Goal: Task Accomplishment & Management: Use online tool/utility

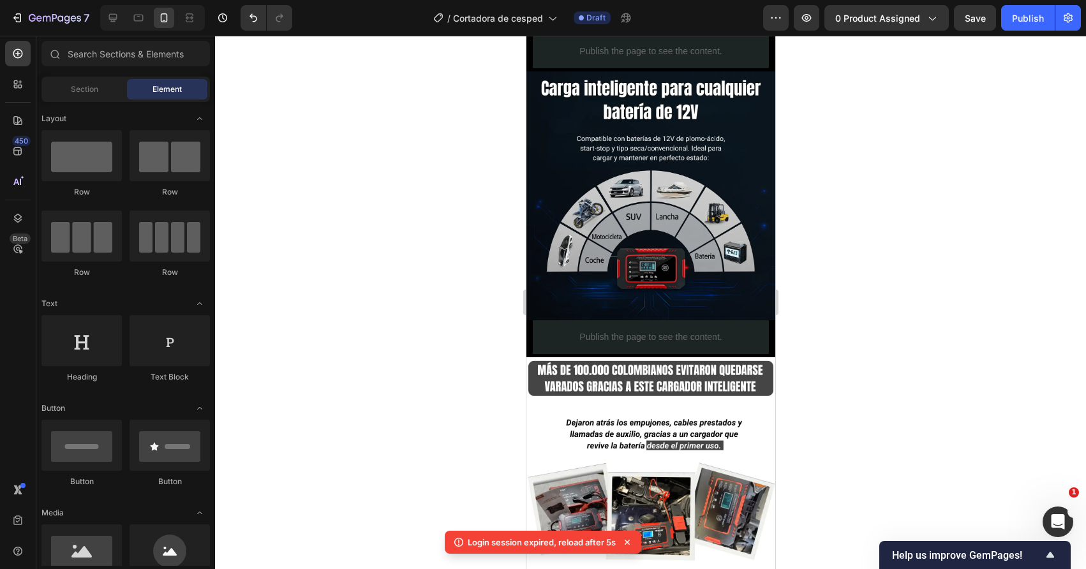
scroll to position [970, 0]
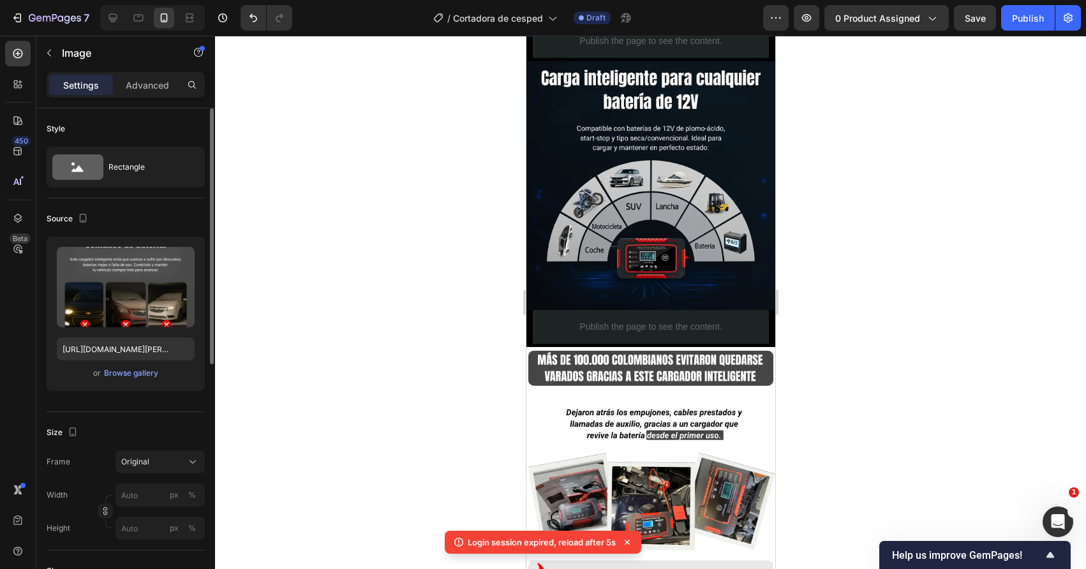
click at [122, 380] on div "or Browse gallery" at bounding box center [126, 373] width 138 height 15
click at [126, 378] on div "Browse gallery" at bounding box center [131, 372] width 54 height 11
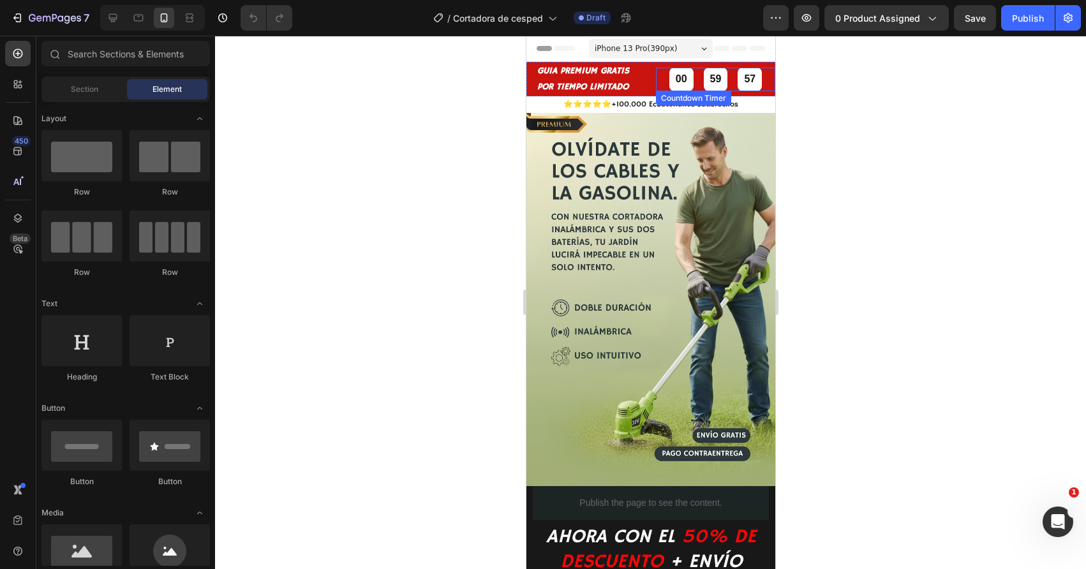
click at [661, 82] on div "00 59 57" at bounding box center [714, 80] width 119 height 24
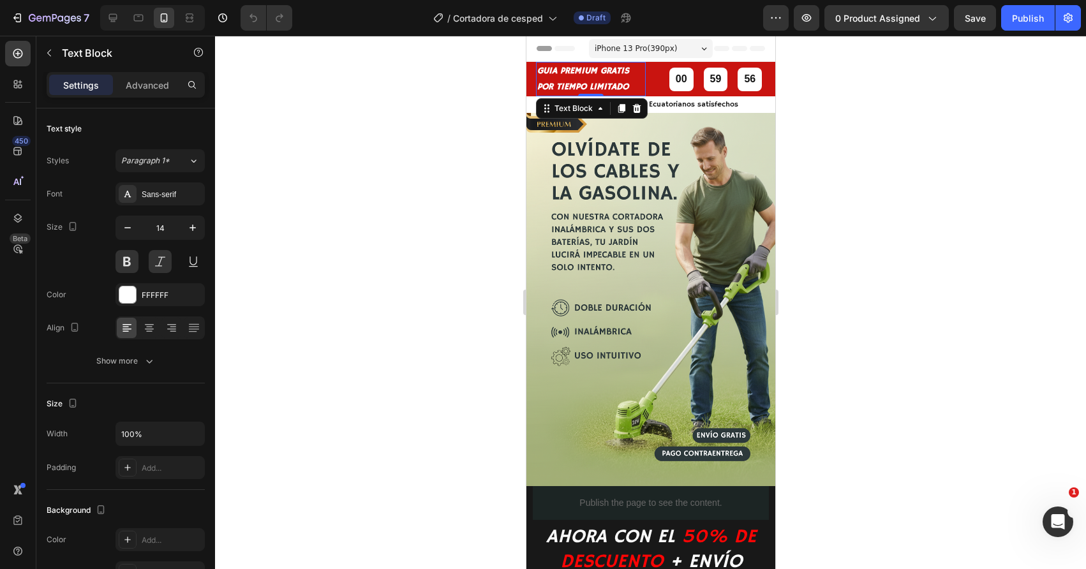
click at [634, 79] on p "POR TIEMPO LIMITADO" at bounding box center [590, 87] width 107 height 16
click at [653, 94] on div "GUIA PREMIUM GRATIS POR TIEMPO LIMITADO Text Block 0 00 59 55 Countdown Timer R…" at bounding box center [650, 79] width 249 height 34
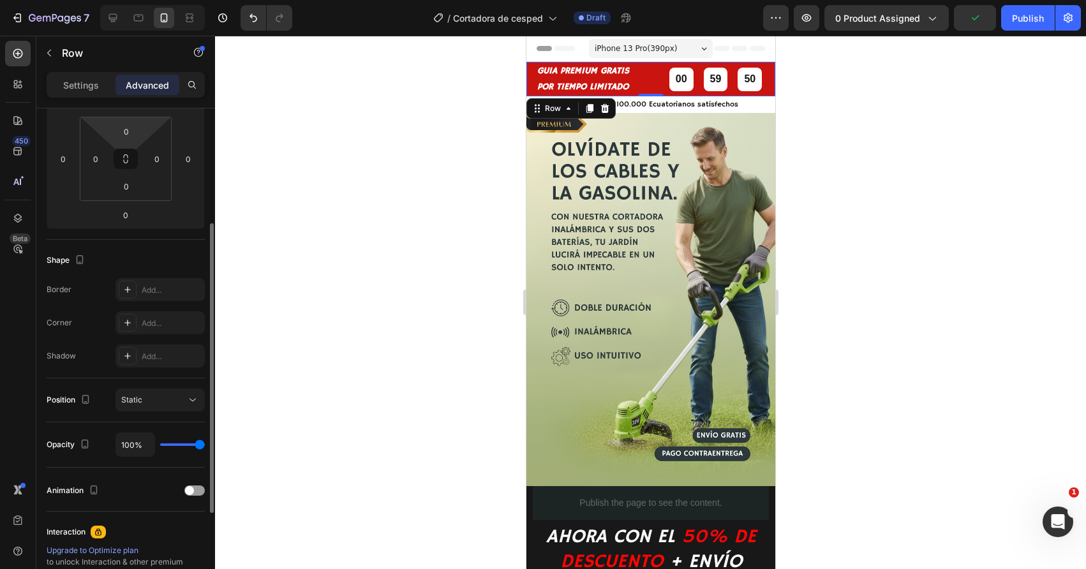
scroll to position [196, 0]
click at [401, 391] on div at bounding box center [650, 302] width 871 height 533
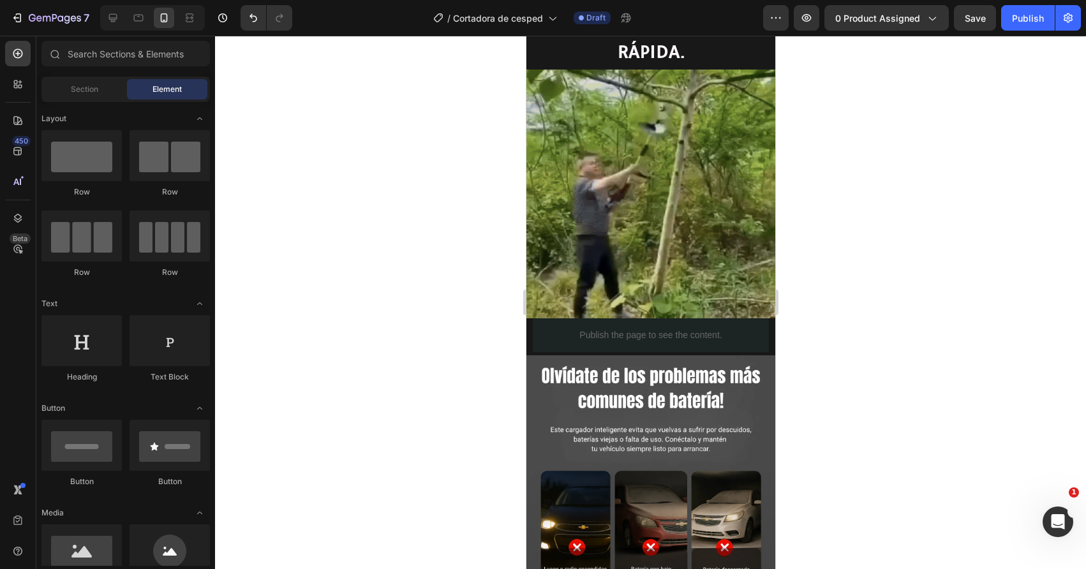
scroll to position [807, 0]
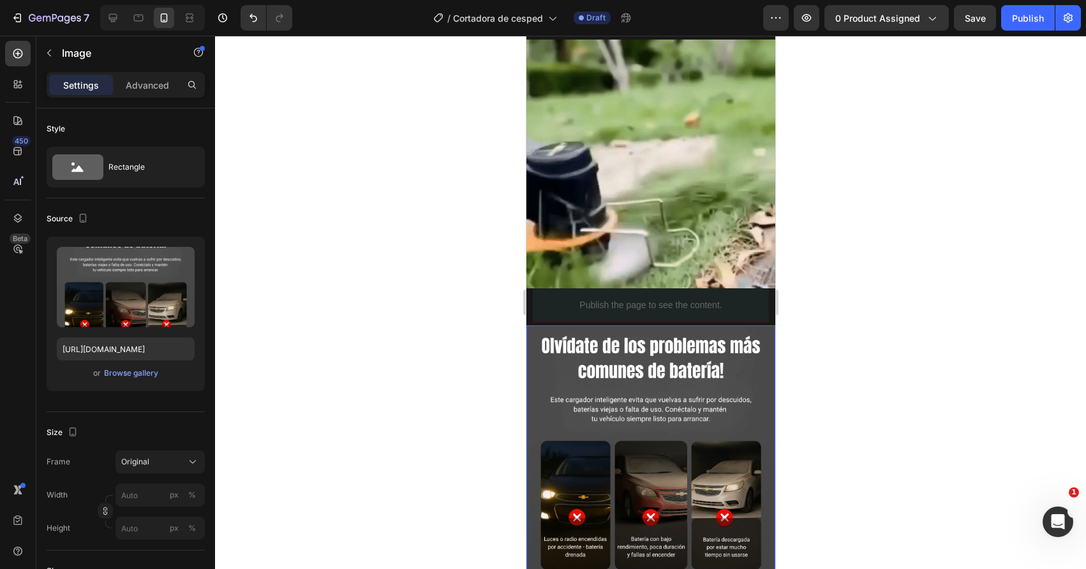
click at [594, 406] on img at bounding box center [650, 449] width 249 height 249
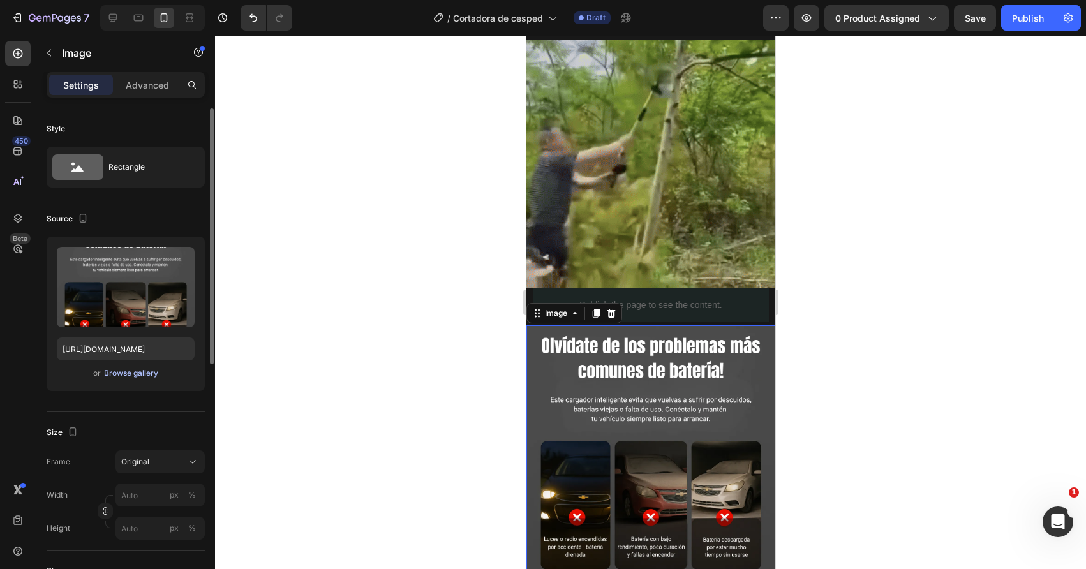
click at [150, 370] on div "Browse gallery" at bounding box center [131, 372] width 54 height 11
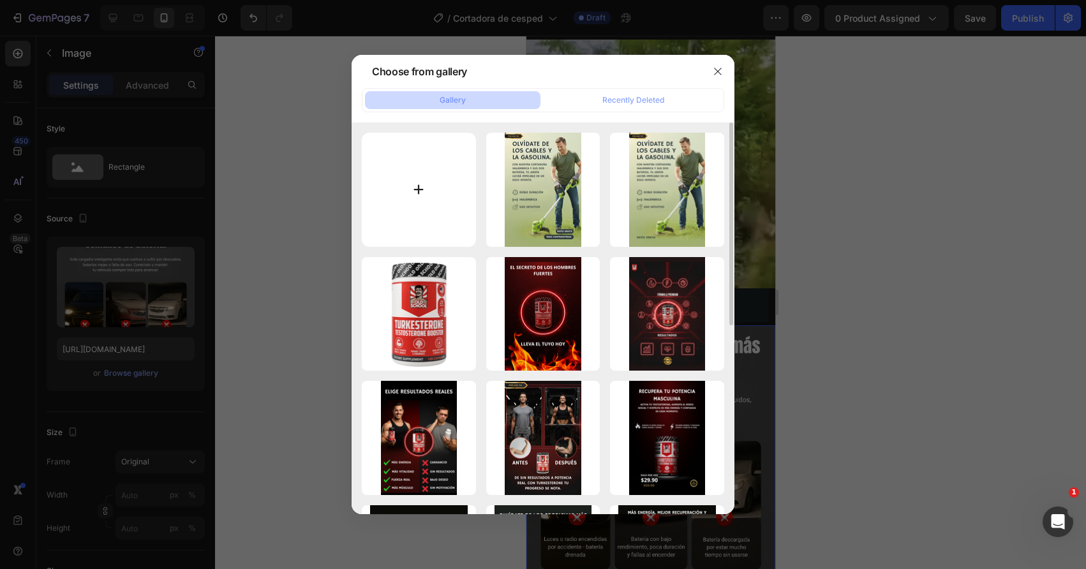
click at [399, 195] on input "file" at bounding box center [419, 190] width 114 height 114
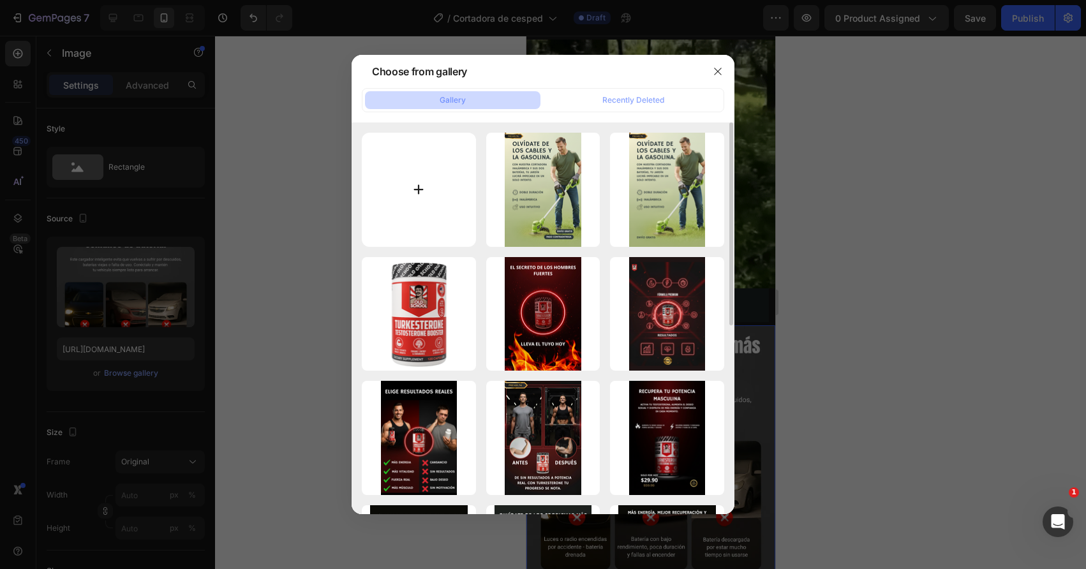
type input "C:\fakepath\¿Tu Césped te Quita Más Tiempo y Energía de lo que Debería.png"
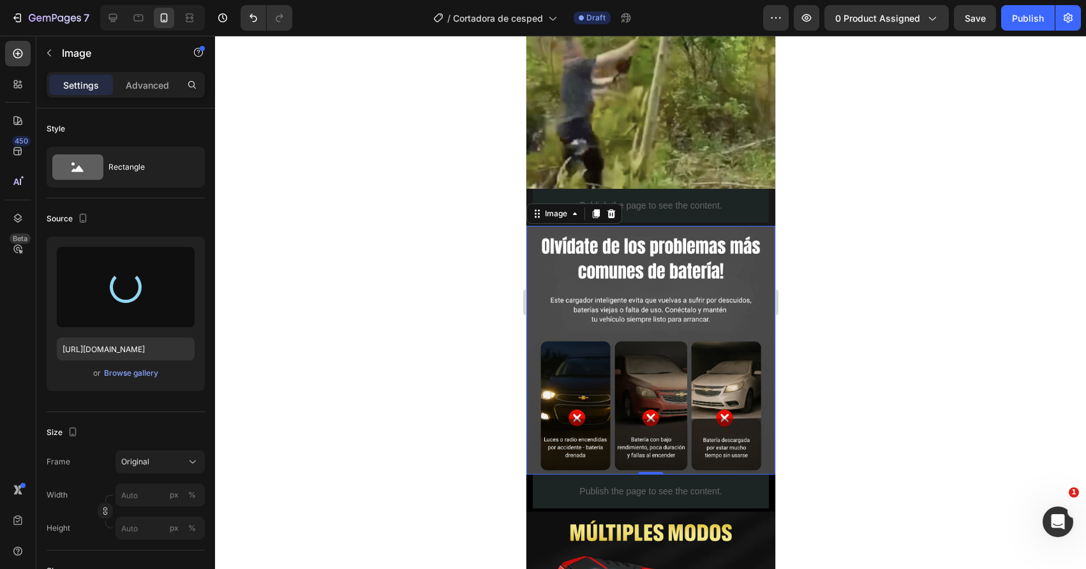
scroll to position [907, 0]
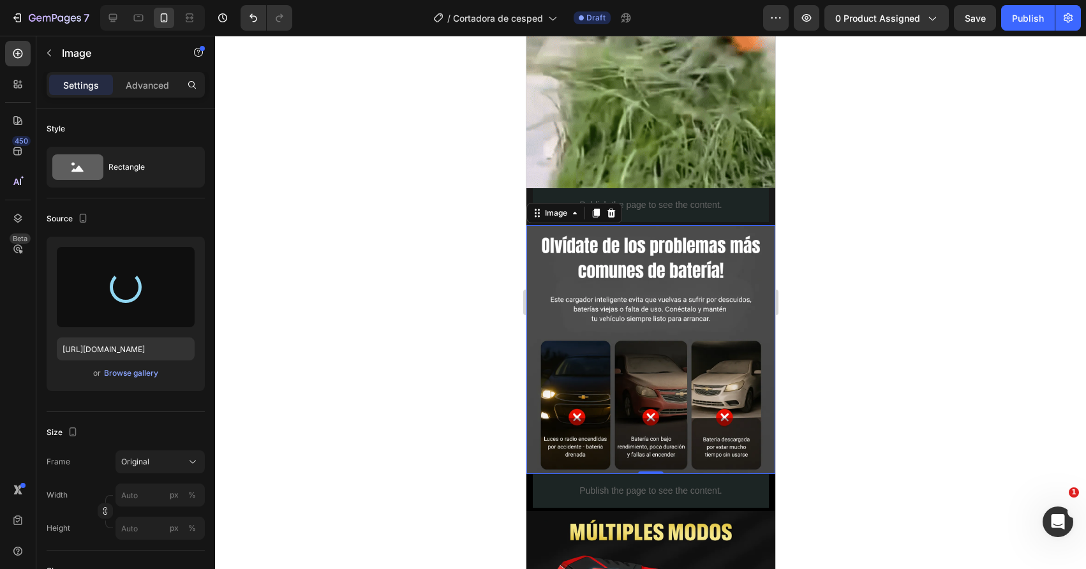
type input "https://cdn.shopify.com/s/files/1/0699/7039/5172/files/gempages_550929765385635…"
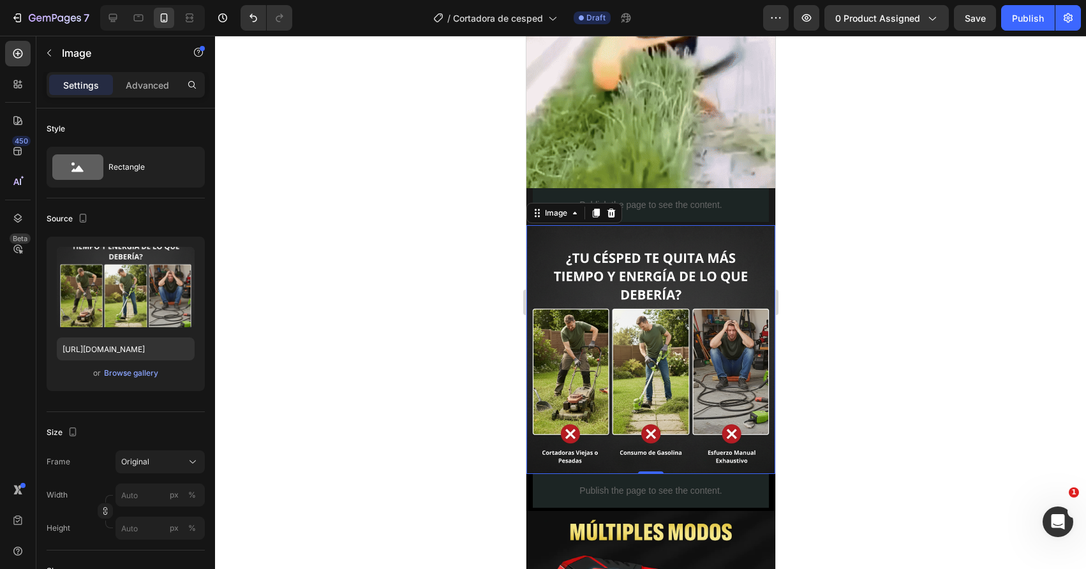
click at [499, 292] on div at bounding box center [650, 302] width 871 height 533
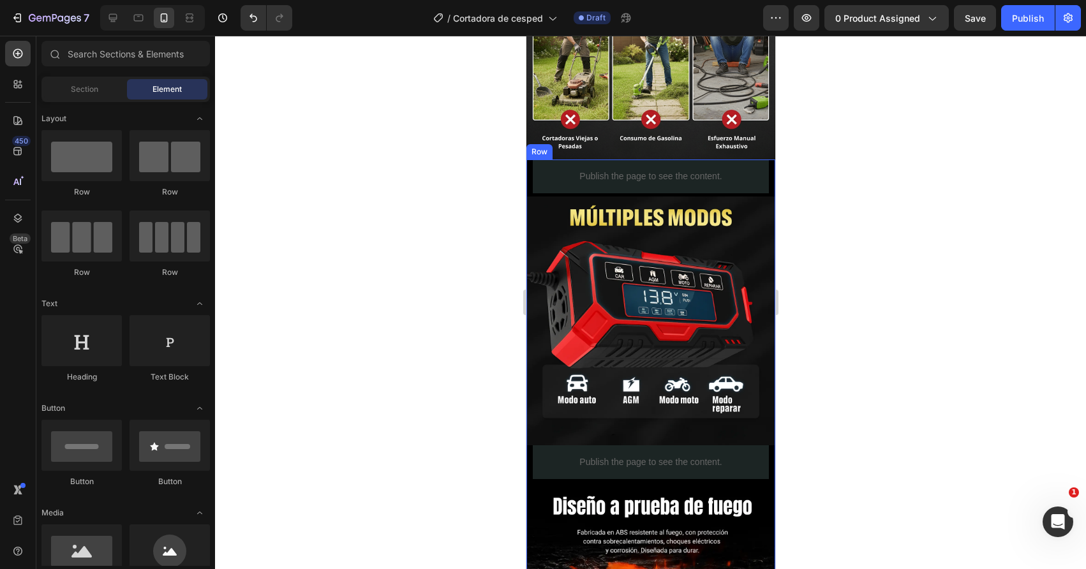
scroll to position [1218, 0]
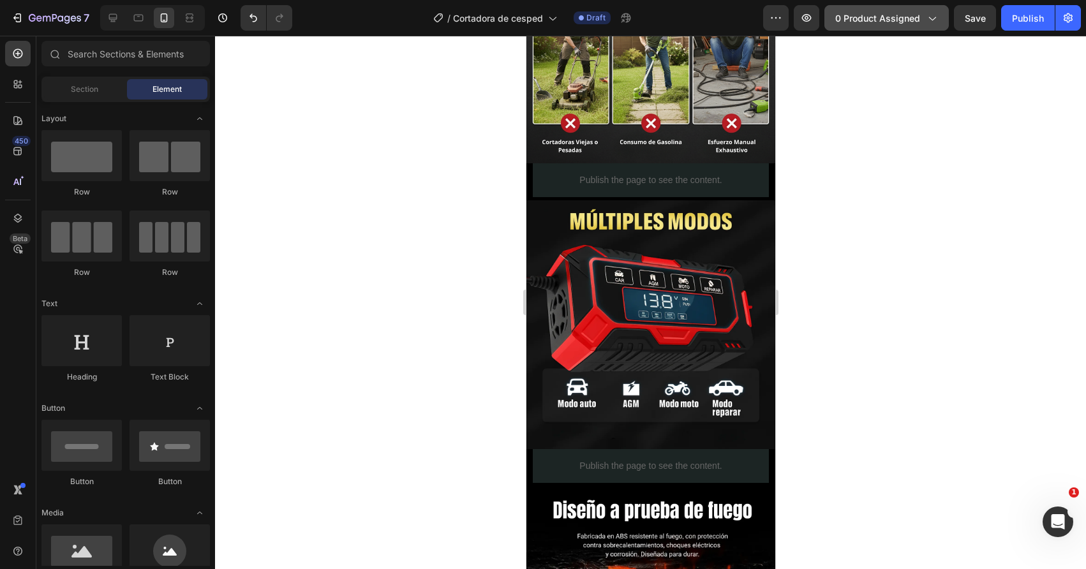
click at [853, 17] on span "0 product assigned" at bounding box center [877, 17] width 85 height 13
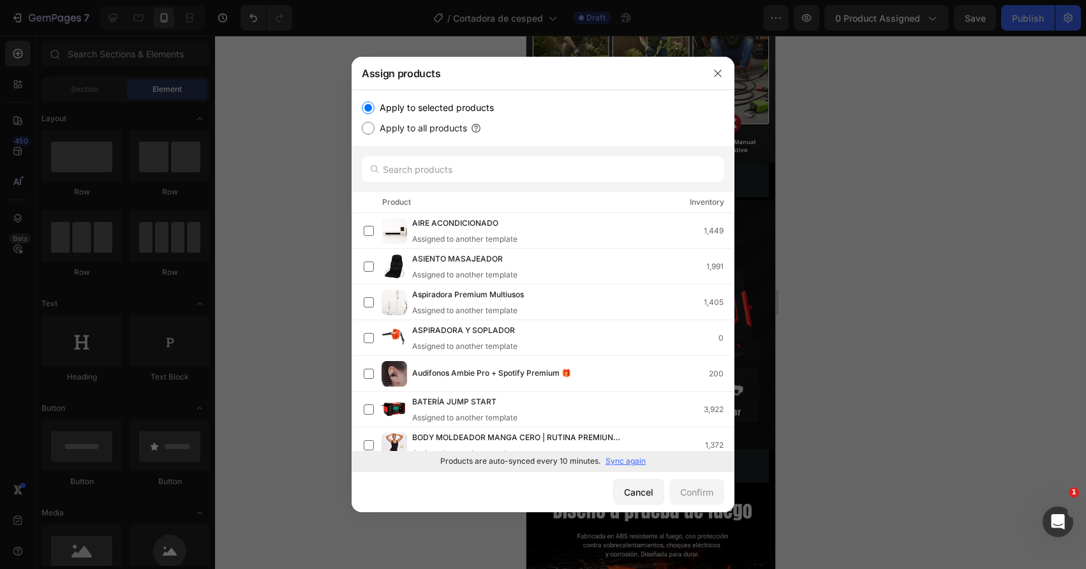
click at [621, 463] on p "Sync again" at bounding box center [625, 461] width 40 height 11
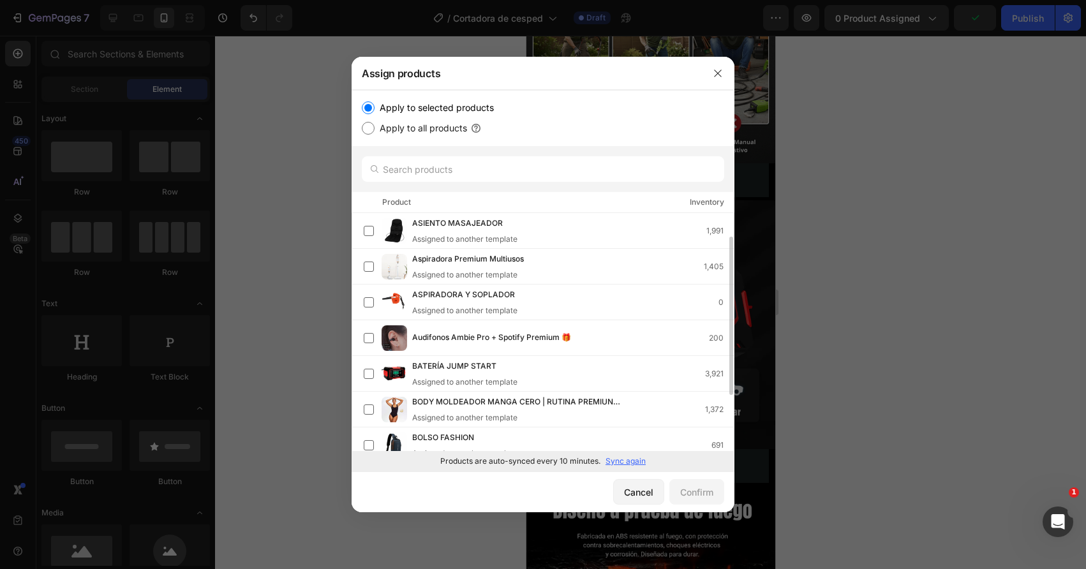
scroll to position [0, 0]
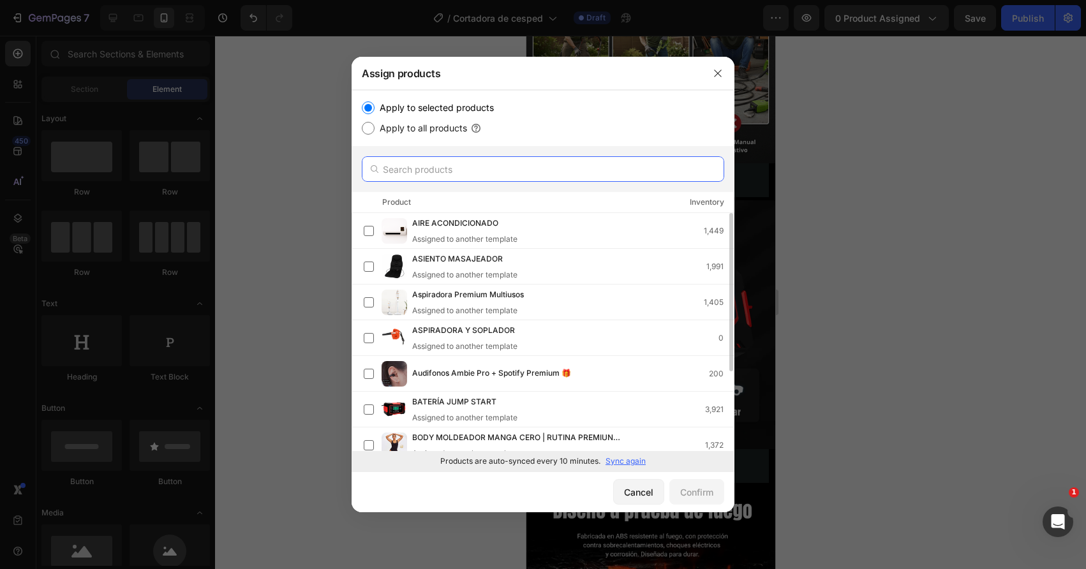
click at [526, 175] on input "text" at bounding box center [543, 169] width 362 height 26
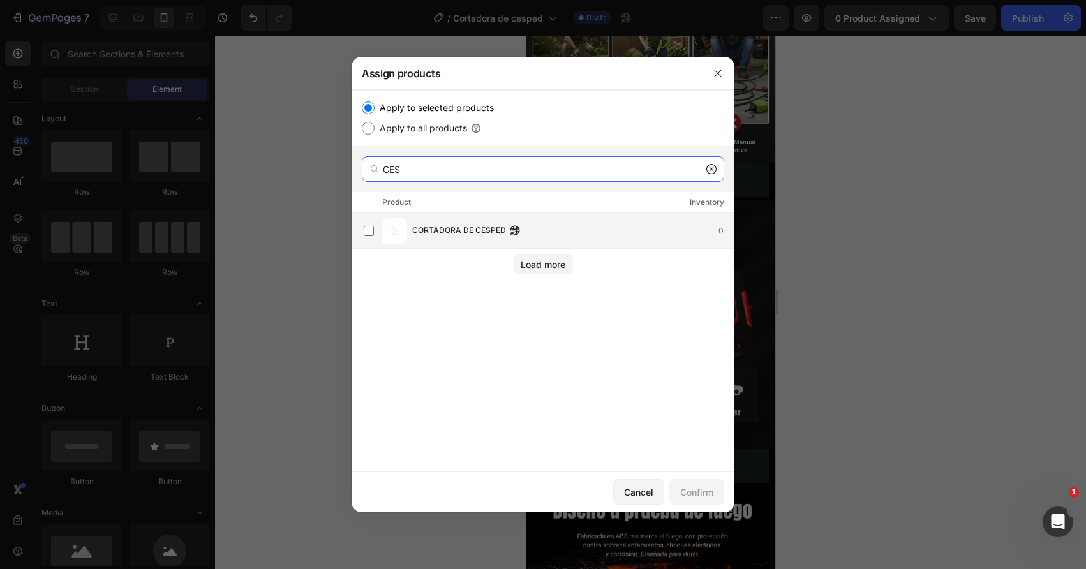
type input "CES"
click at [475, 242] on div "CORTADORA DE CESPED 0" at bounding box center [549, 231] width 370 height 26
click at [681, 492] on div "Confirm" at bounding box center [696, 492] width 33 height 13
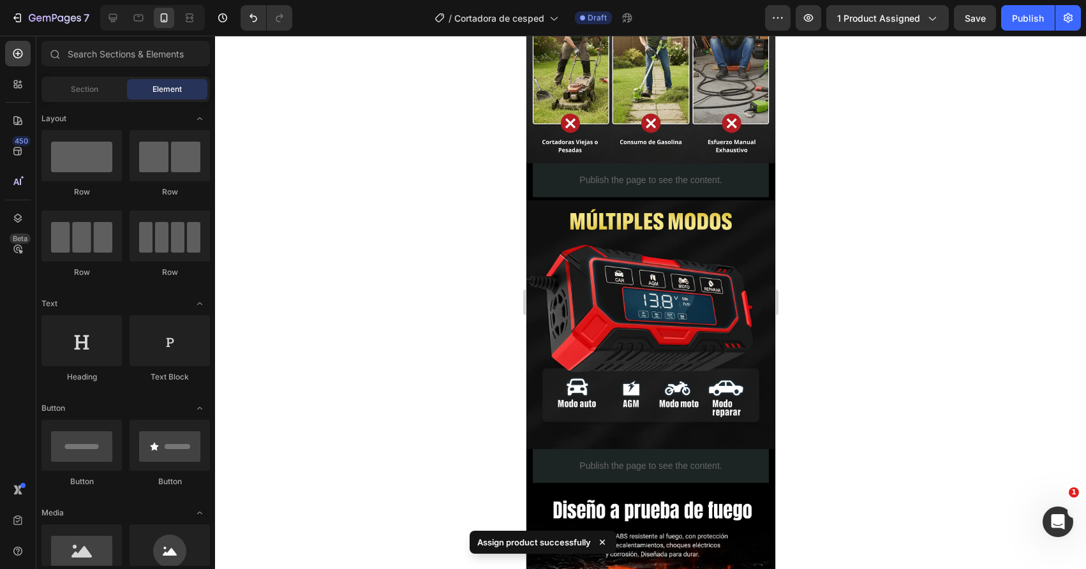
click at [1020, 32] on div "7 Version history / Cortadora de cesped Draft Preview 1 product assigned Save P…" at bounding box center [543, 18] width 1086 height 36
click at [1020, 28] on button "Publish" at bounding box center [1028, 18] width 54 height 26
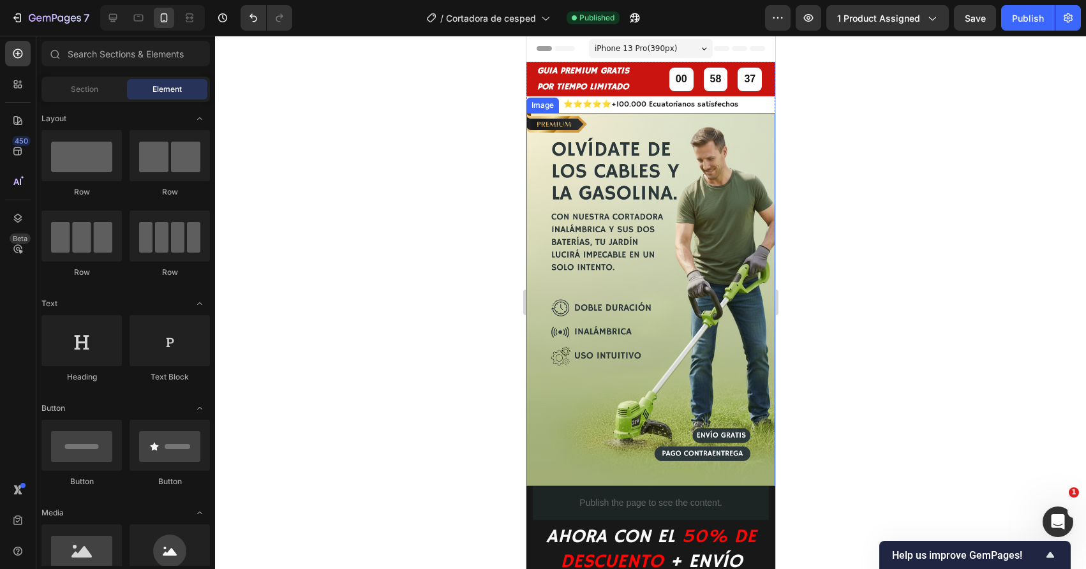
click at [599, 232] on img at bounding box center [650, 299] width 249 height 373
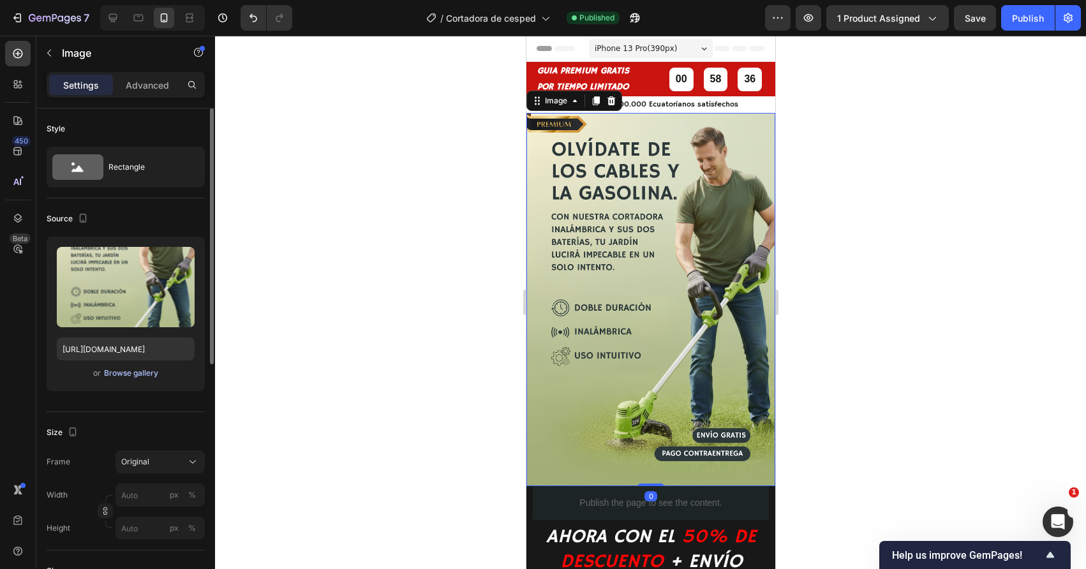
click at [140, 376] on div "Browse gallery" at bounding box center [131, 372] width 54 height 11
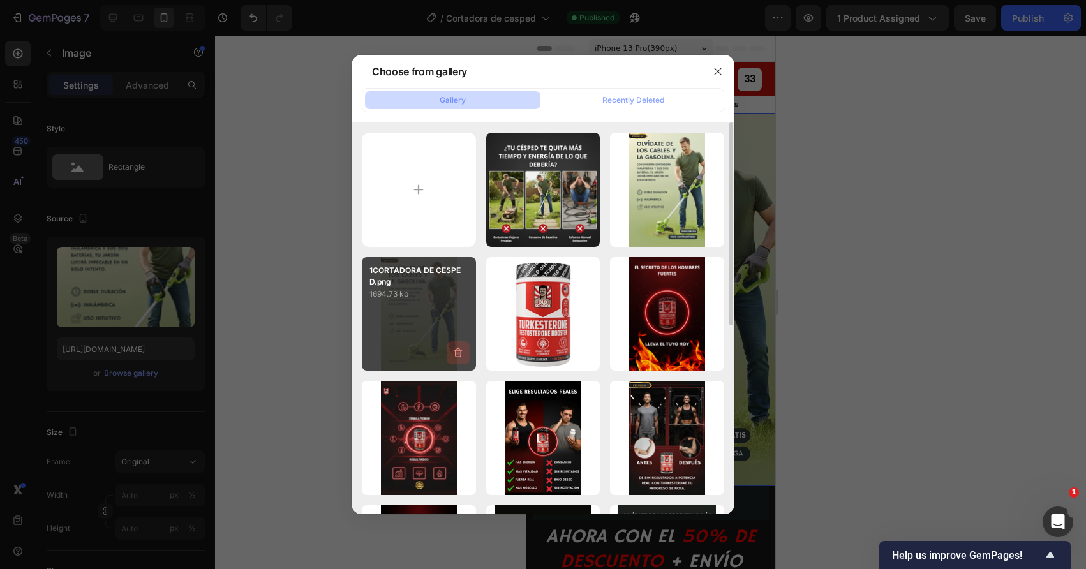
click at [459, 349] on icon "button" at bounding box center [458, 353] width 8 height 10
click at [455, 360] on div "Delete" at bounding box center [451, 355] width 24 height 11
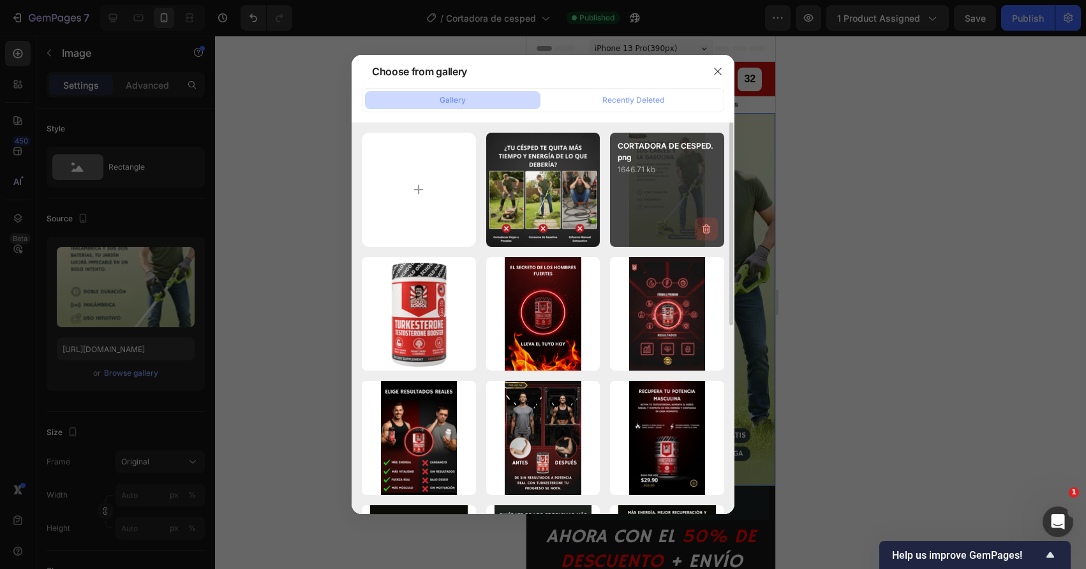
click at [706, 232] on icon "button" at bounding box center [706, 229] width 13 height 13
click at [688, 232] on div "Delete" at bounding box center [699, 231] width 24 height 11
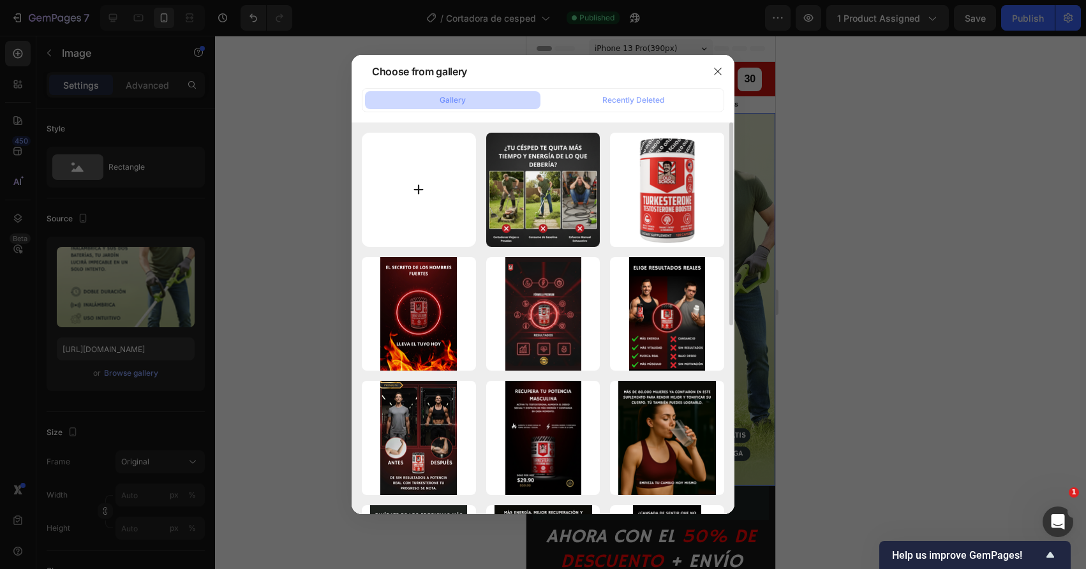
click at [394, 207] on input "file" at bounding box center [419, 190] width 114 height 114
type input "C:\fakepath\1C.png"
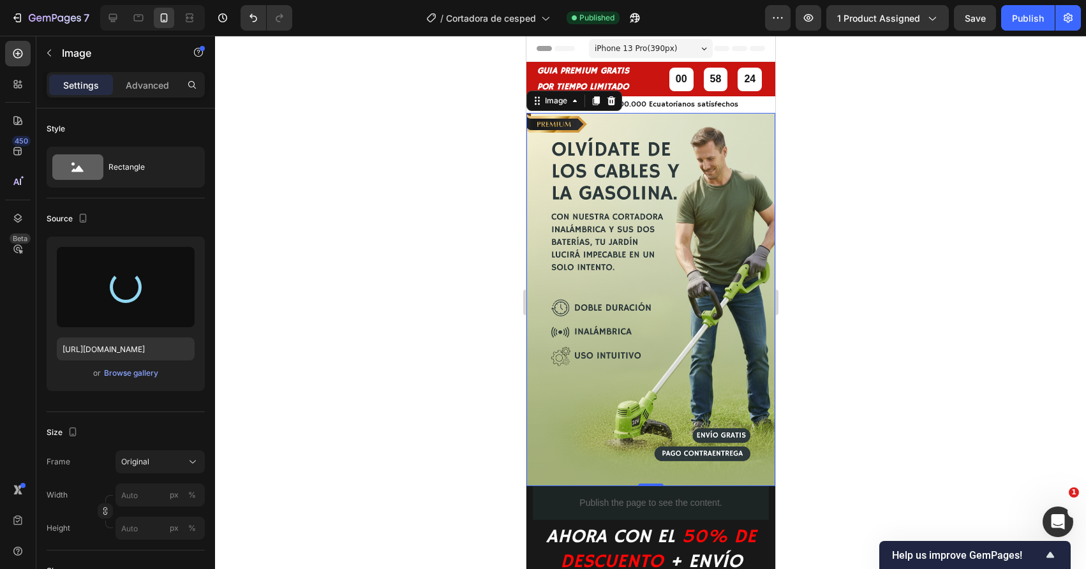
type input "https://cdn.shopify.com/s/files/1/0699/7039/5172/files/gempages_550929765385635…"
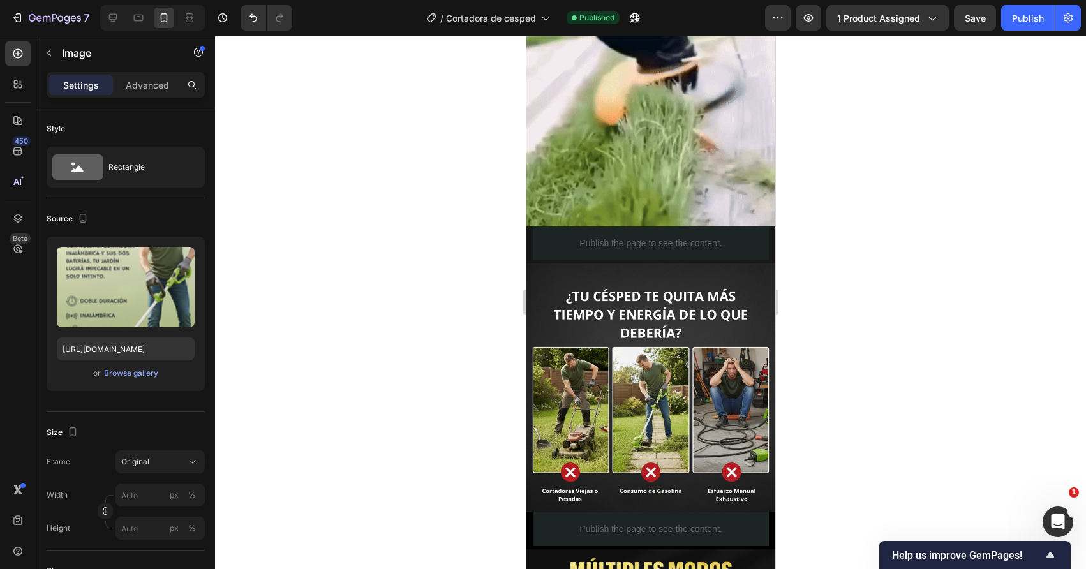
scroll to position [959, 0]
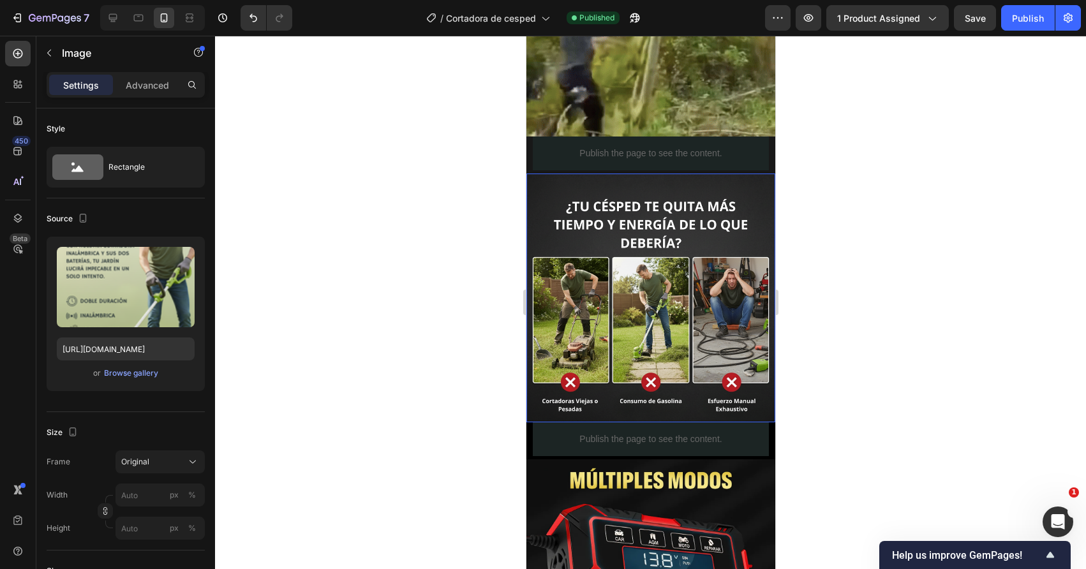
click at [636, 353] on img at bounding box center [650, 298] width 249 height 249
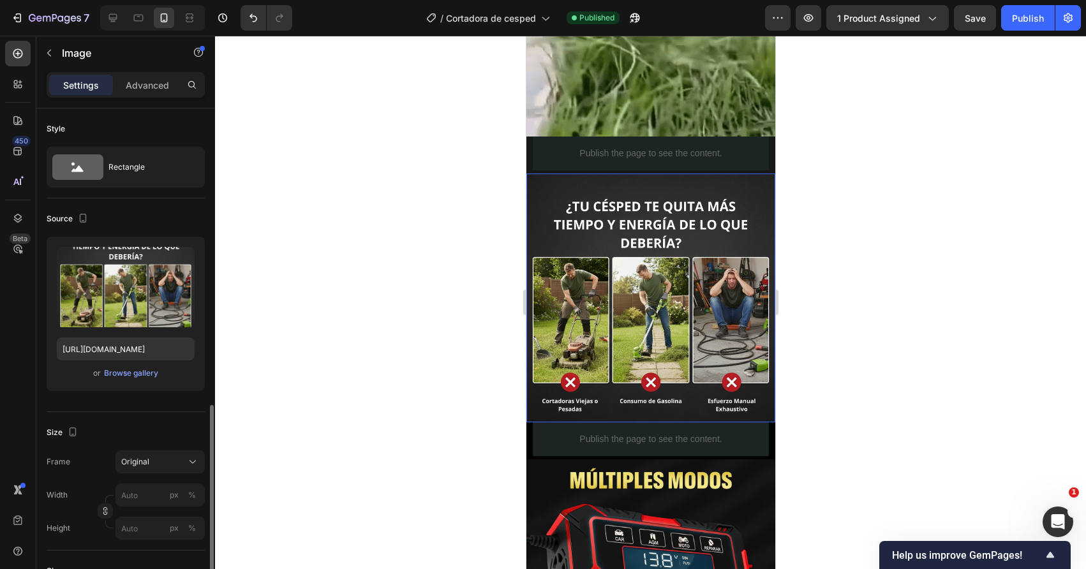
scroll to position [196, 0]
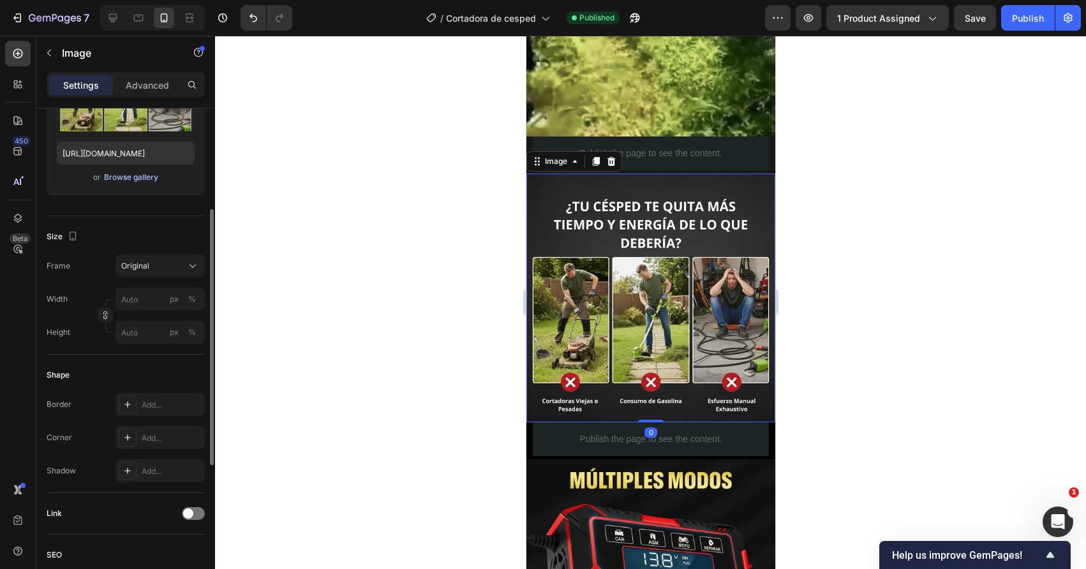
click at [138, 181] on div "Browse gallery" at bounding box center [131, 177] width 54 height 11
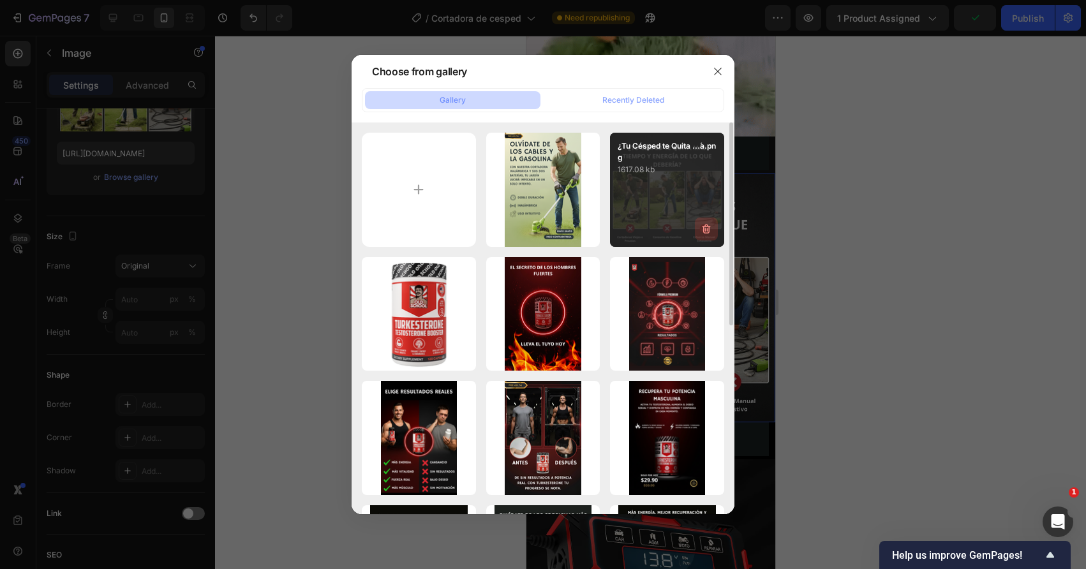
click at [709, 232] on icon "button" at bounding box center [706, 229] width 8 height 10
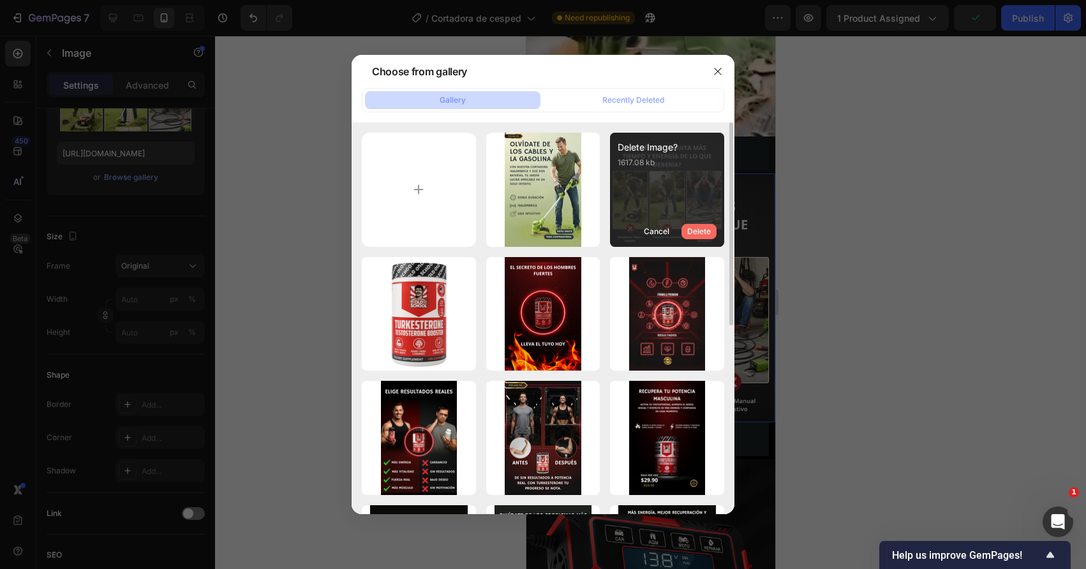
click at [704, 238] on button "Delete" at bounding box center [698, 231] width 35 height 15
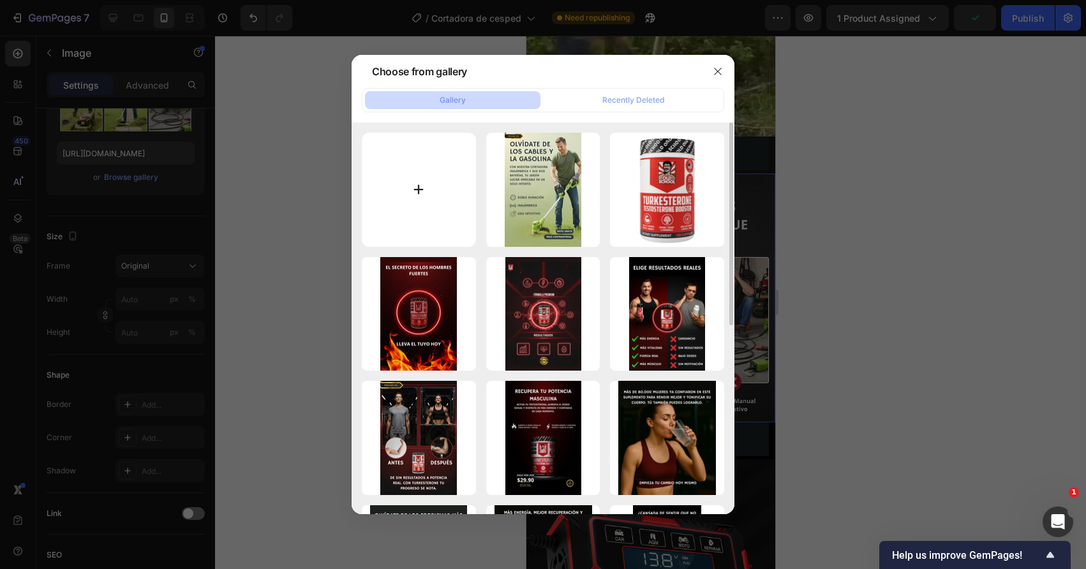
click at [448, 188] on input "file" at bounding box center [419, 190] width 114 height 114
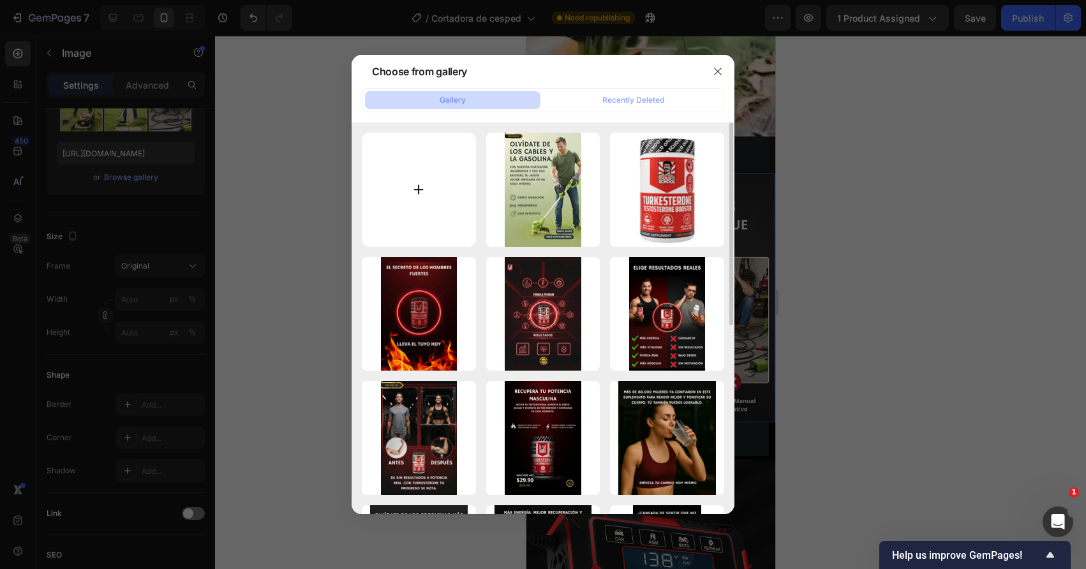
type input "C:\fakepath\2C.png"
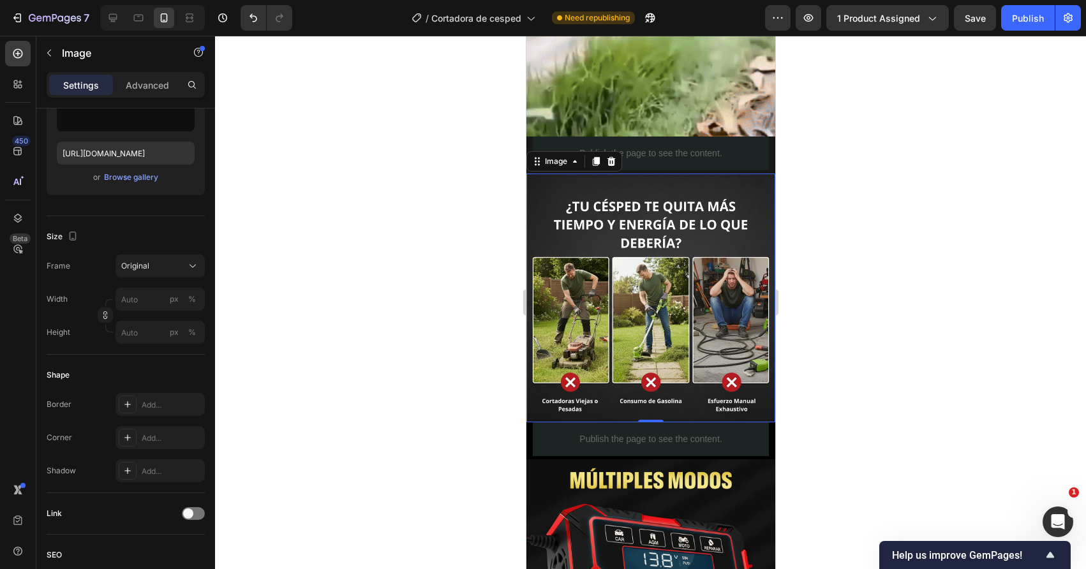
click at [418, 391] on div at bounding box center [650, 302] width 871 height 533
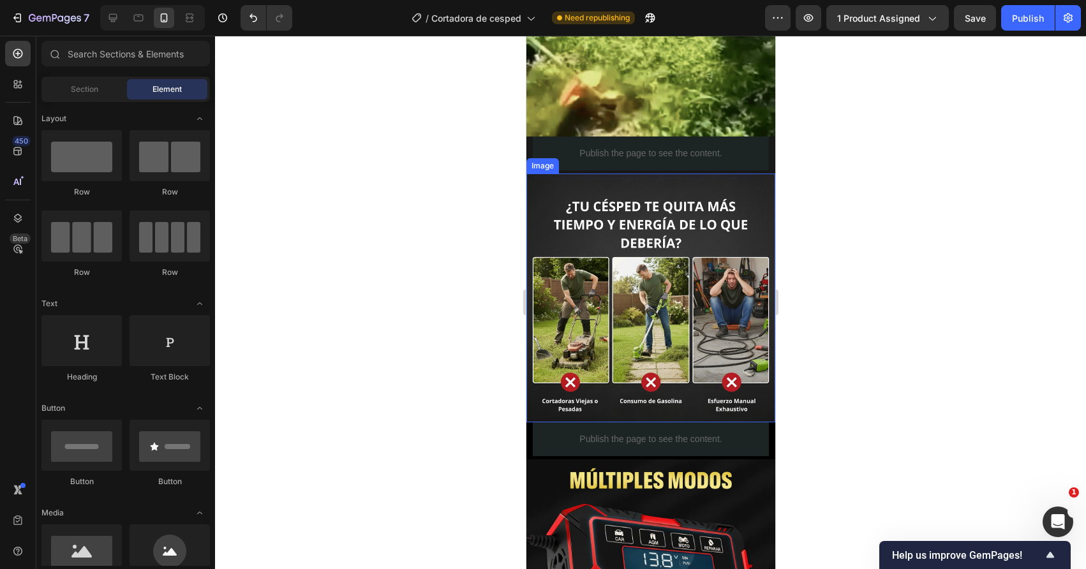
click at [569, 329] on img at bounding box center [650, 298] width 249 height 249
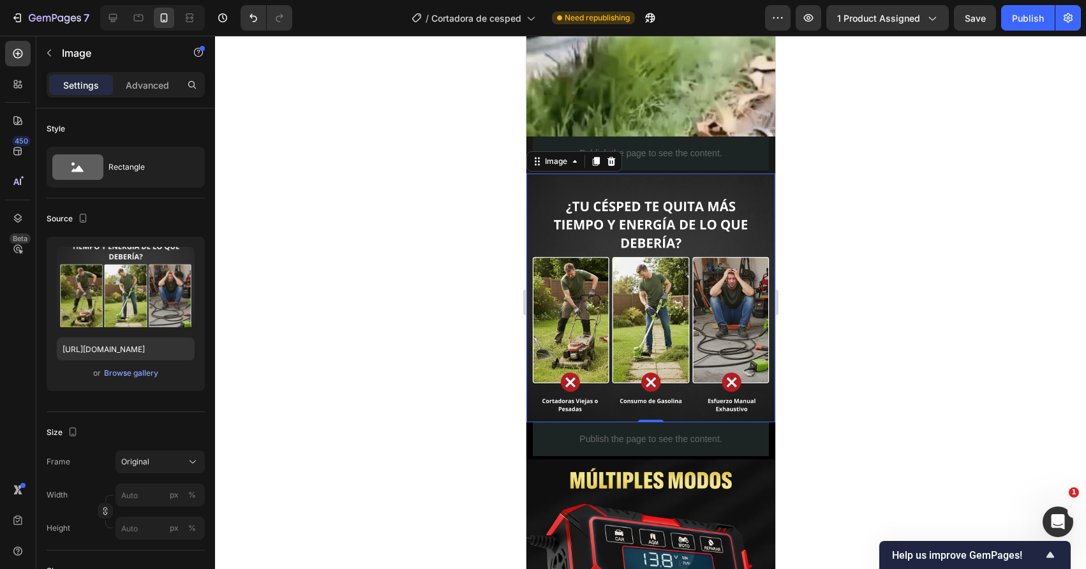
click at [338, 386] on div at bounding box center [650, 302] width 871 height 533
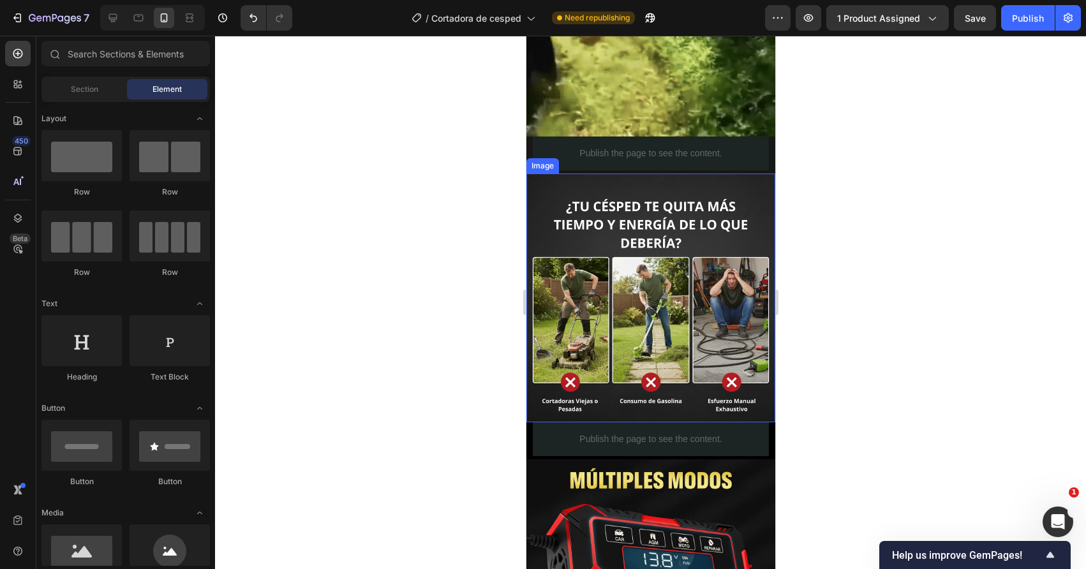
click at [596, 315] on img at bounding box center [650, 298] width 249 height 249
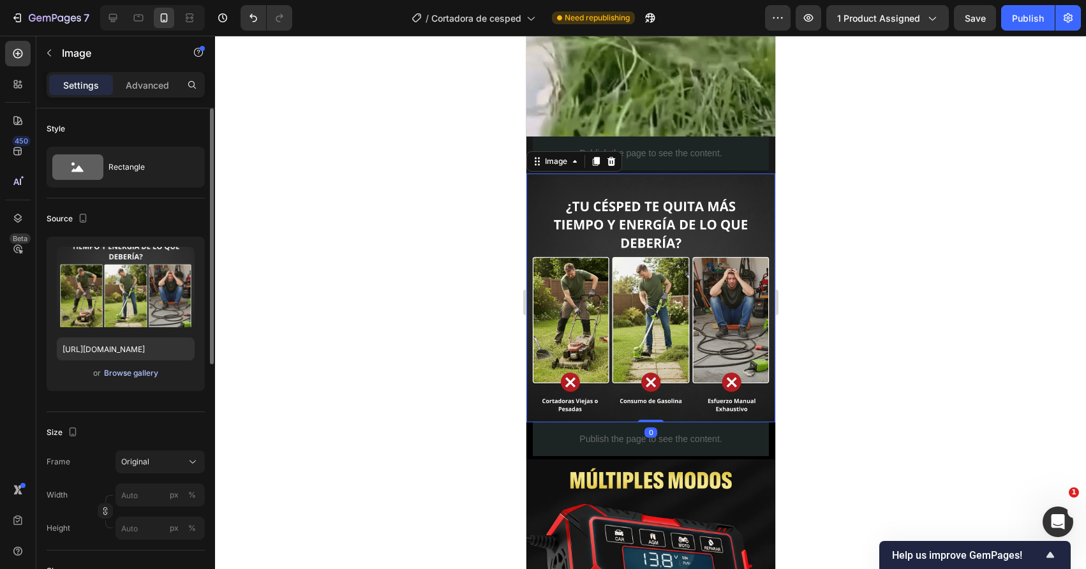
click at [115, 376] on div "Browse gallery" at bounding box center [131, 372] width 54 height 11
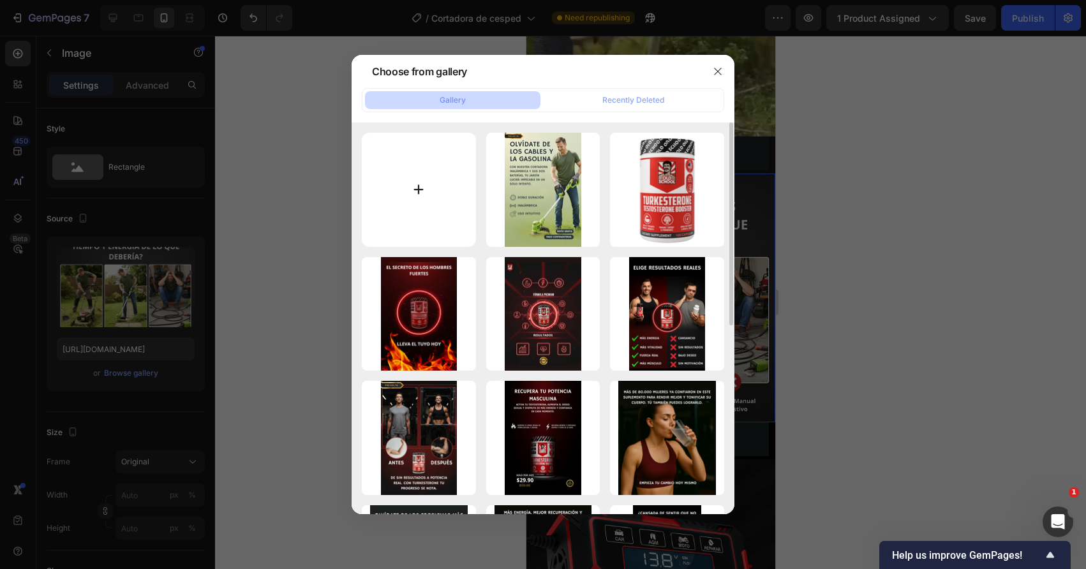
click at [406, 205] on input "file" at bounding box center [419, 190] width 114 height 114
type input "C:\fakepath\2C.png"
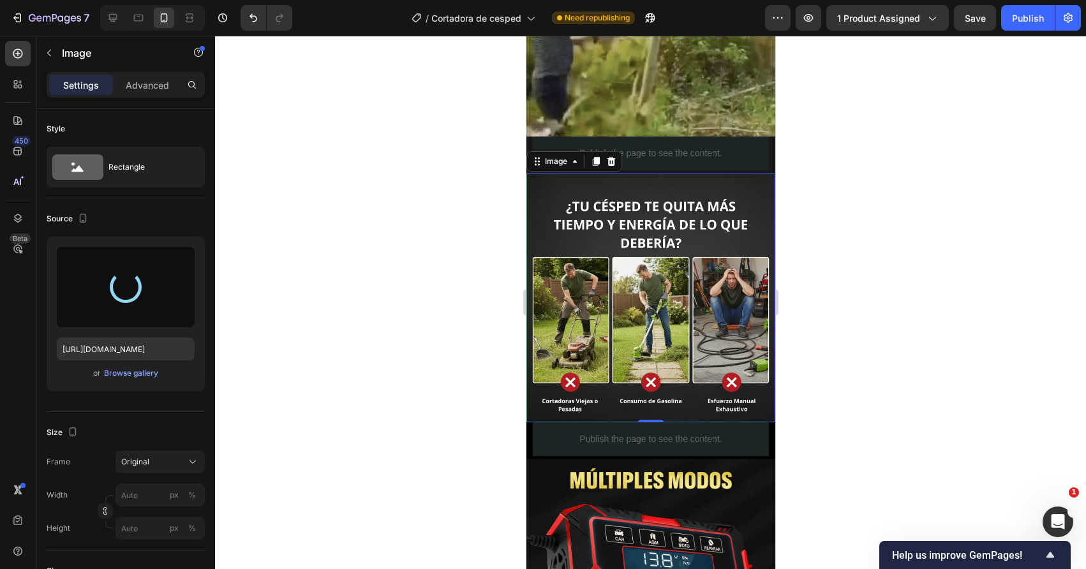
type input "https://cdn.shopify.com/s/files/1/0699/7039/5172/files/gempages_550929765385635…"
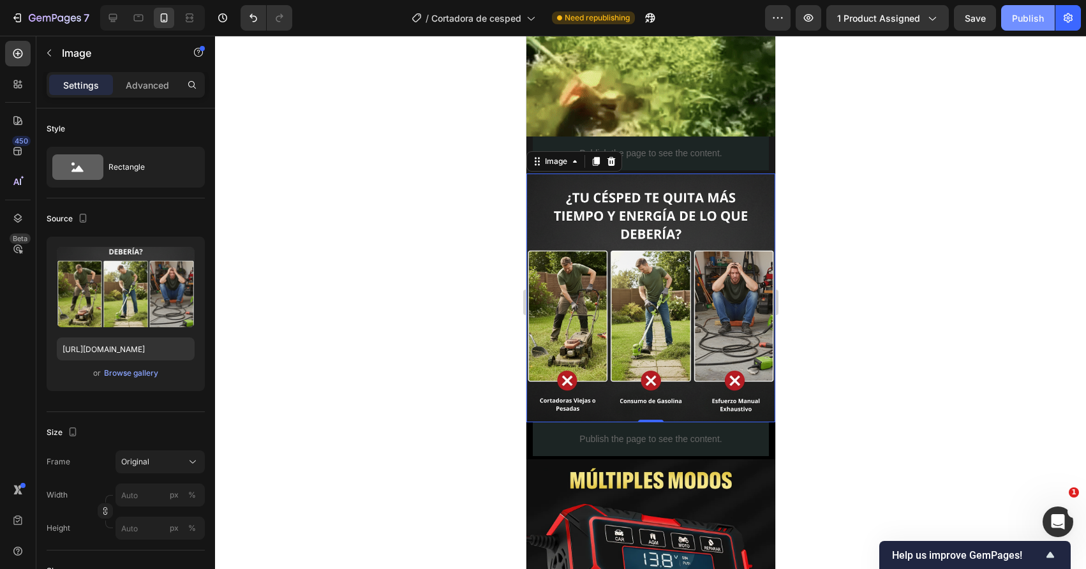
click at [1022, 27] on button "Publish" at bounding box center [1028, 18] width 54 height 26
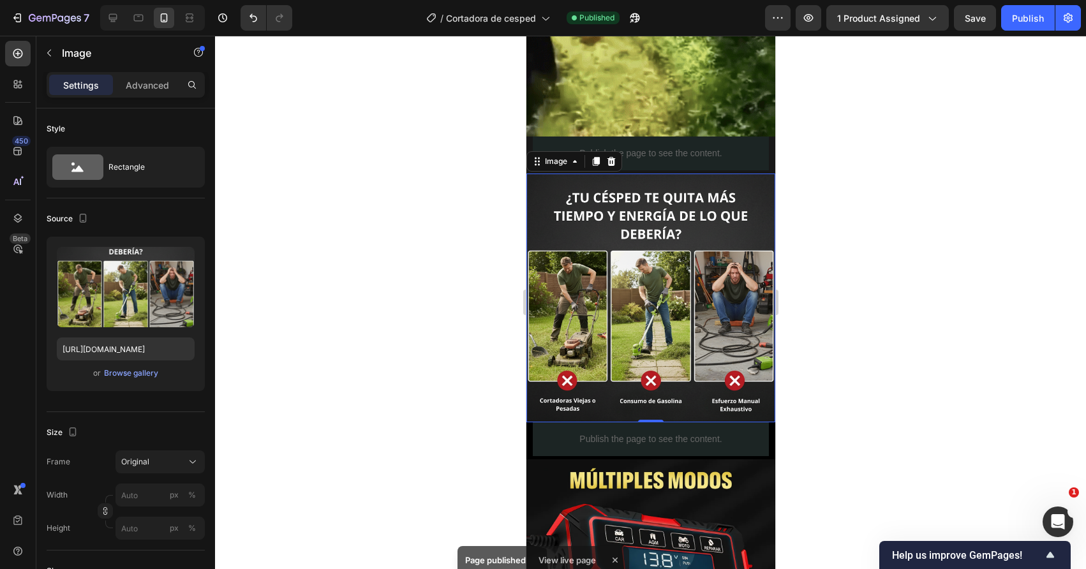
click at [378, 345] on div at bounding box center [650, 302] width 871 height 533
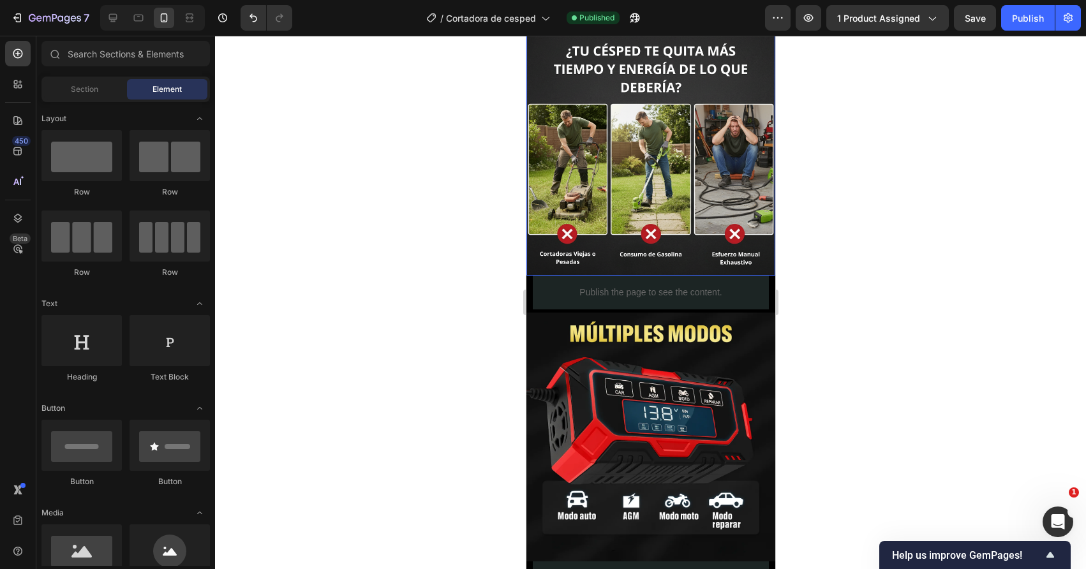
scroll to position [1104, 0]
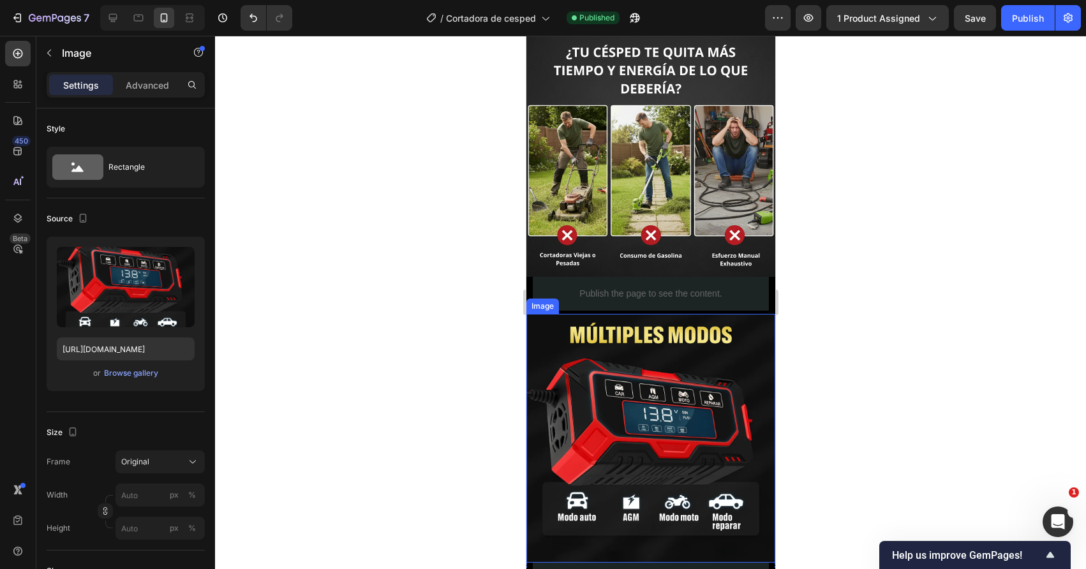
click at [612, 380] on img at bounding box center [650, 438] width 249 height 249
click at [140, 378] on div "Browse gallery" at bounding box center [131, 372] width 54 height 11
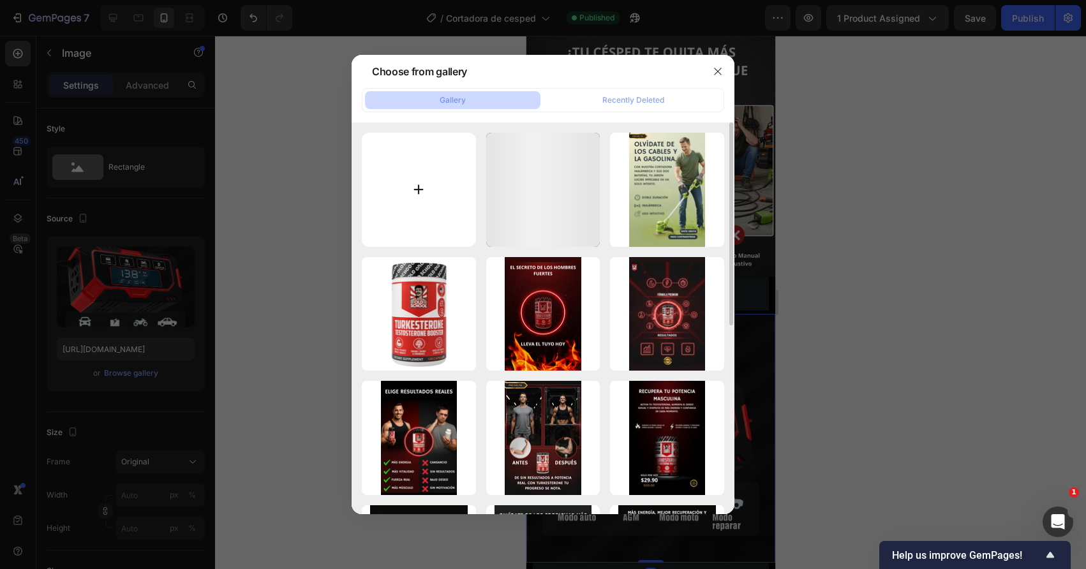
click at [431, 211] on input "file" at bounding box center [419, 190] width 114 height 114
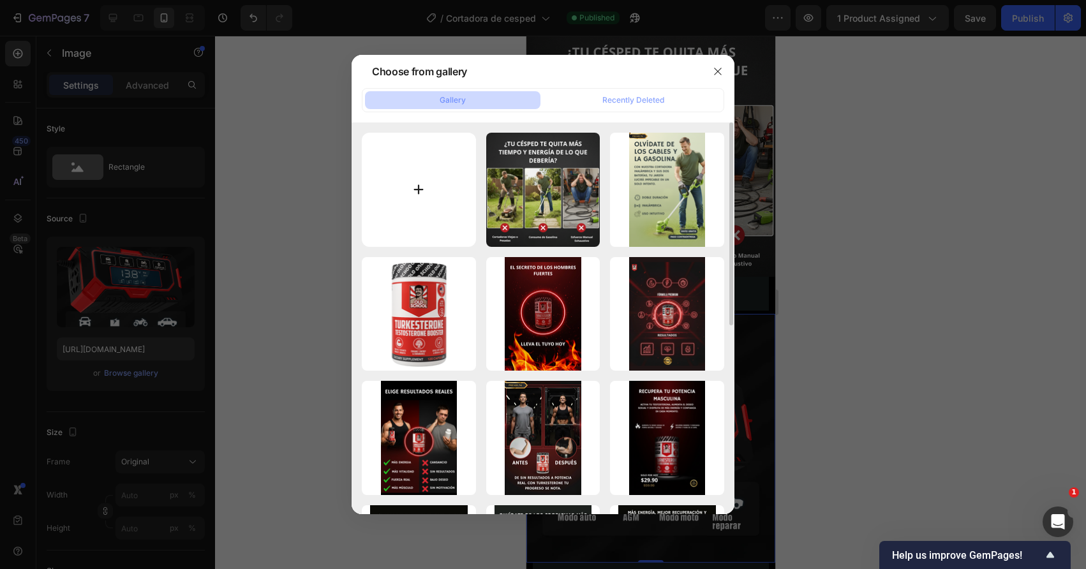
type input "C:\fakepath\3C.png"
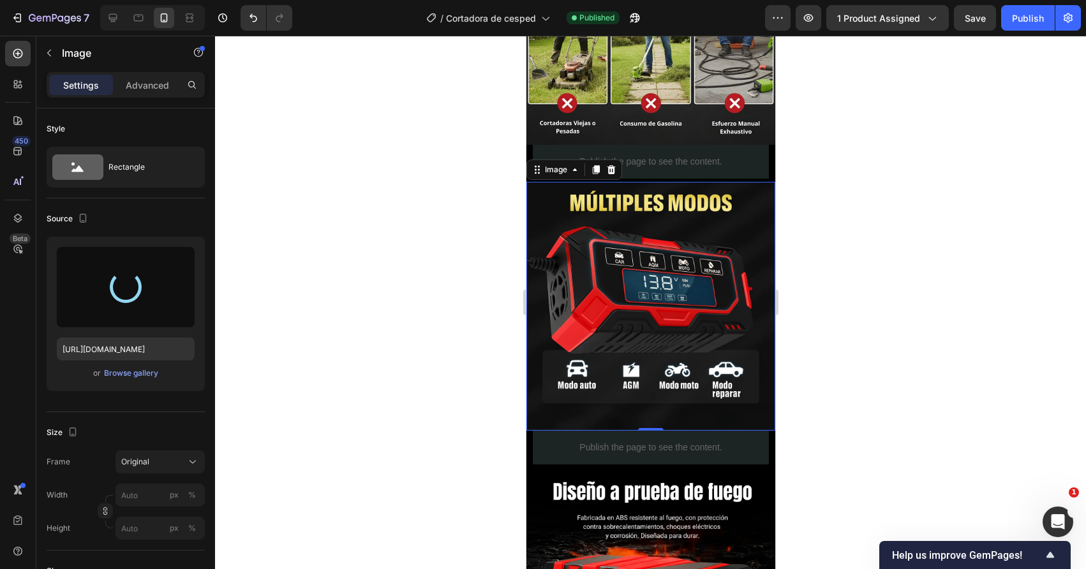
scroll to position [1273, 0]
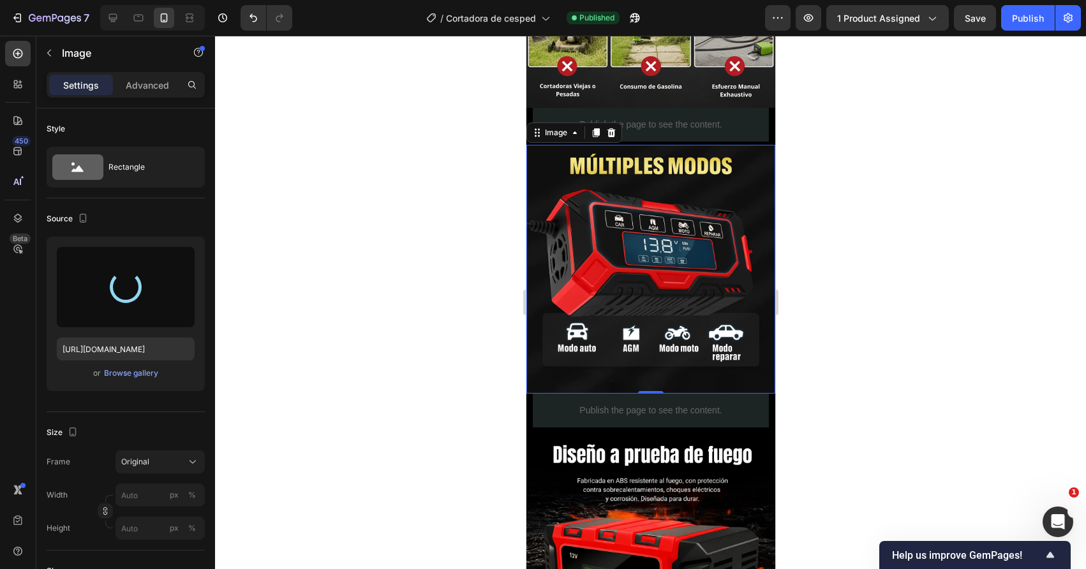
type input "https://cdn.shopify.com/s/files/1/0699/7039/5172/files/gempages_550929765385635…"
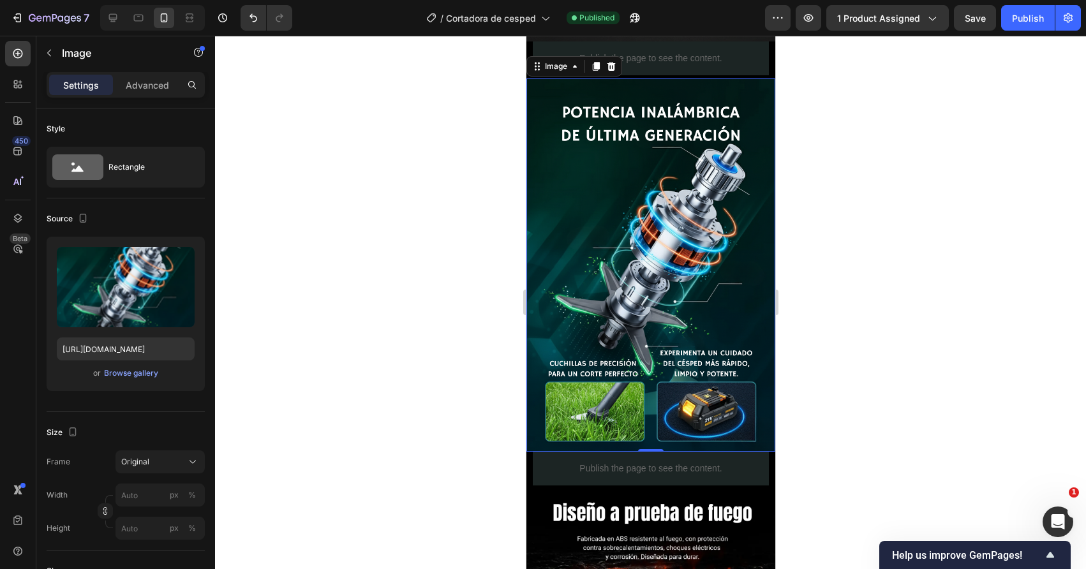
scroll to position [1340, 0]
click at [1027, 33] on div "7 Version history / Cortadora de cesped Published Preview 1 product assigned Sa…" at bounding box center [543, 18] width 1086 height 36
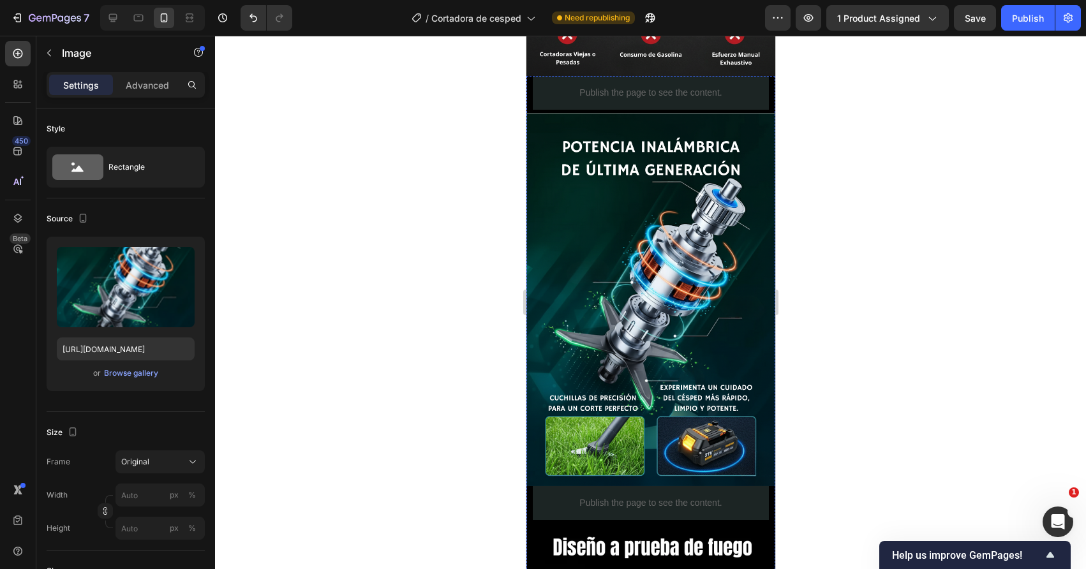
scroll to position [1305, 0]
click at [479, 279] on div at bounding box center [650, 302] width 871 height 533
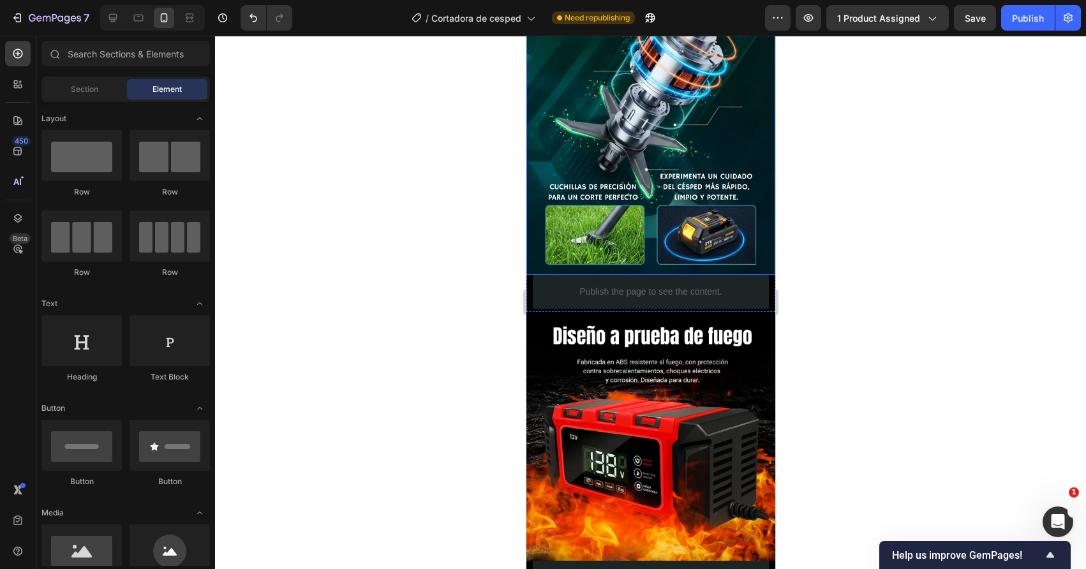
scroll to position [1517, 0]
